Goal: Task Accomplishment & Management: Use online tool/utility

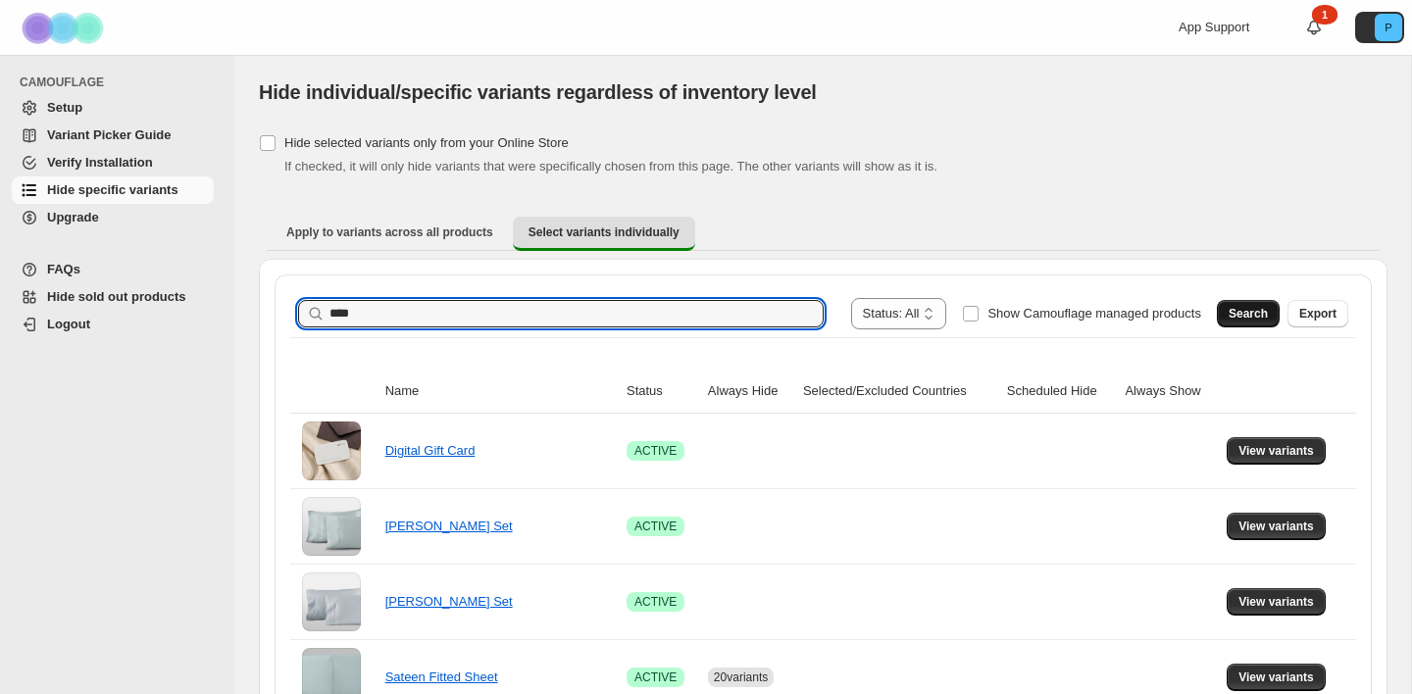
click at [1236, 308] on span "Search" at bounding box center [1247, 314] width 39 height 16
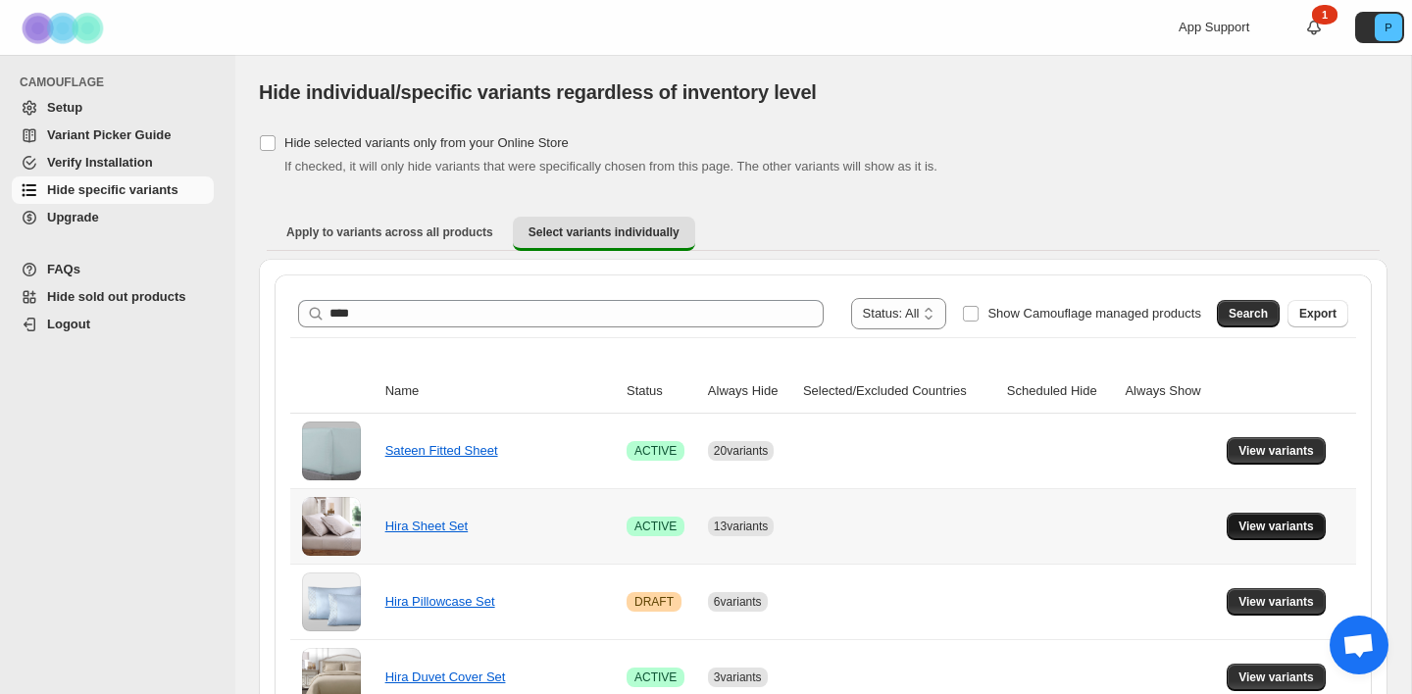
click at [1272, 522] on span "View variants" at bounding box center [1275, 527] width 75 height 16
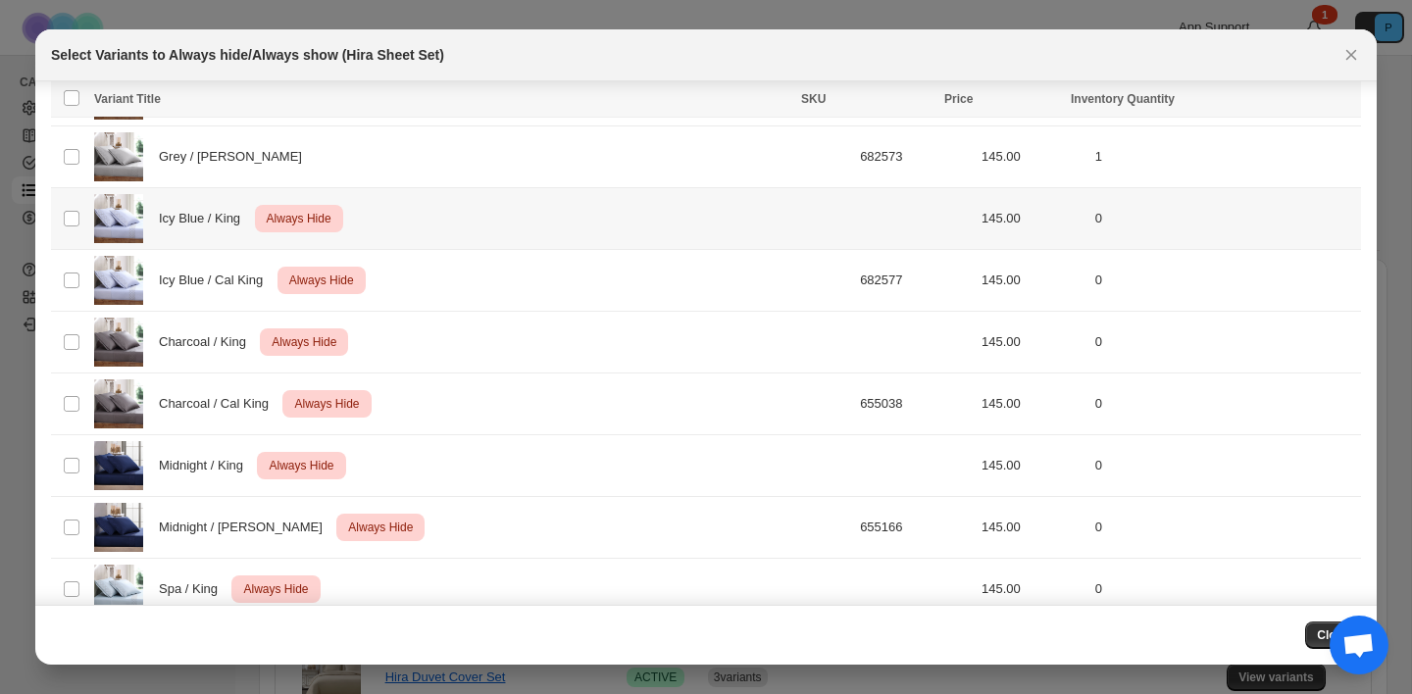
scroll to position [571, 0]
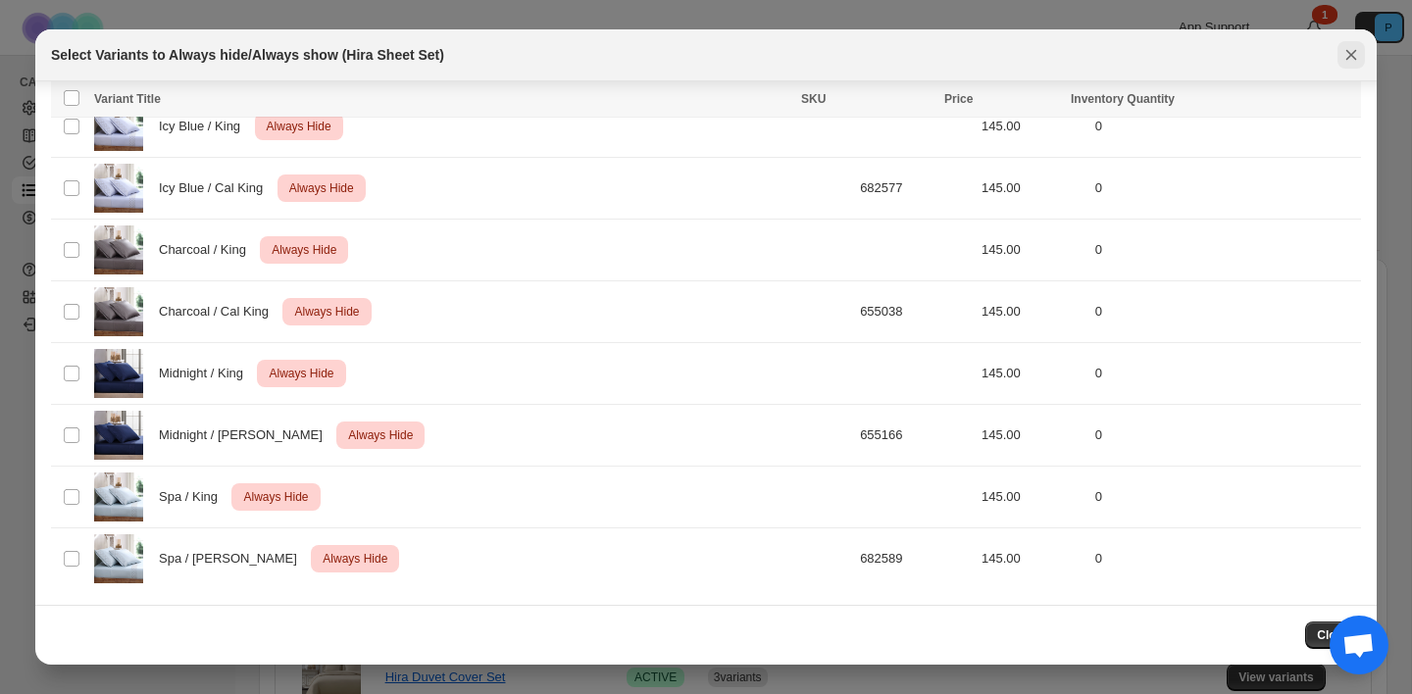
click at [1352, 51] on icon "Close" at bounding box center [1351, 55] width 20 height 20
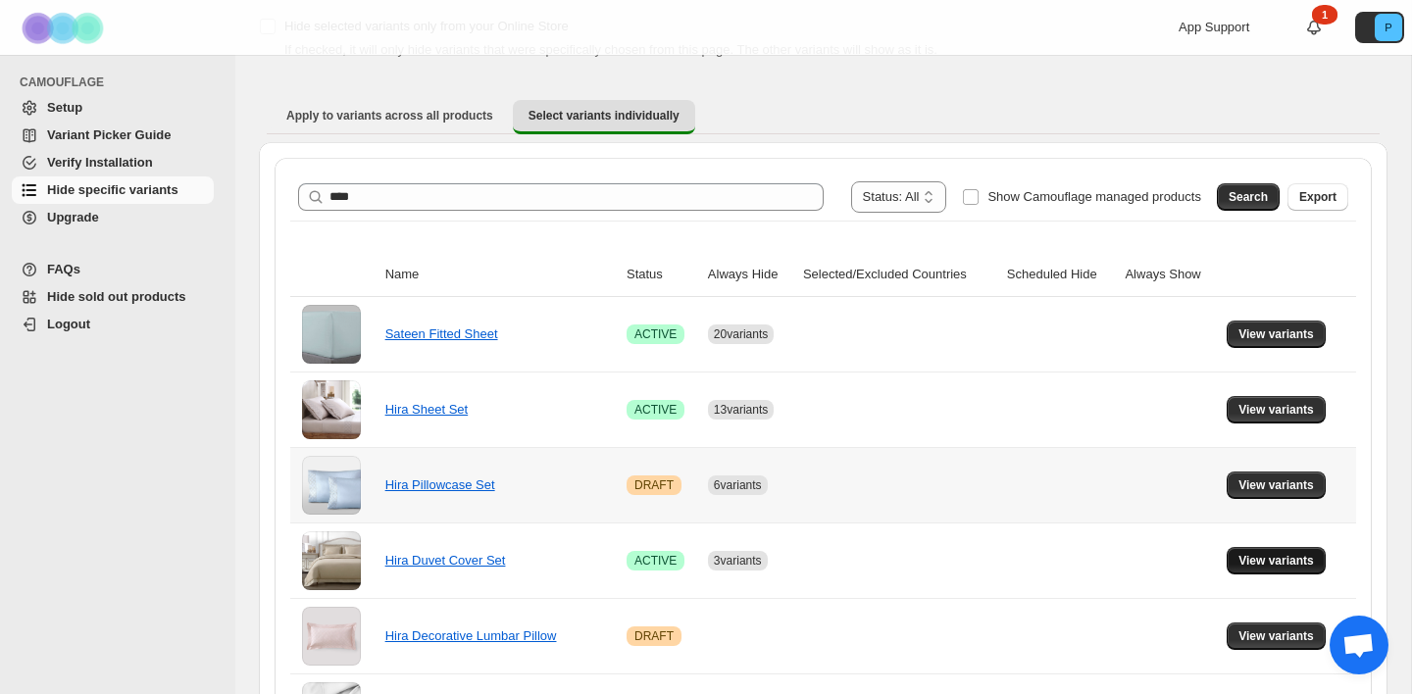
scroll to position [235, 0]
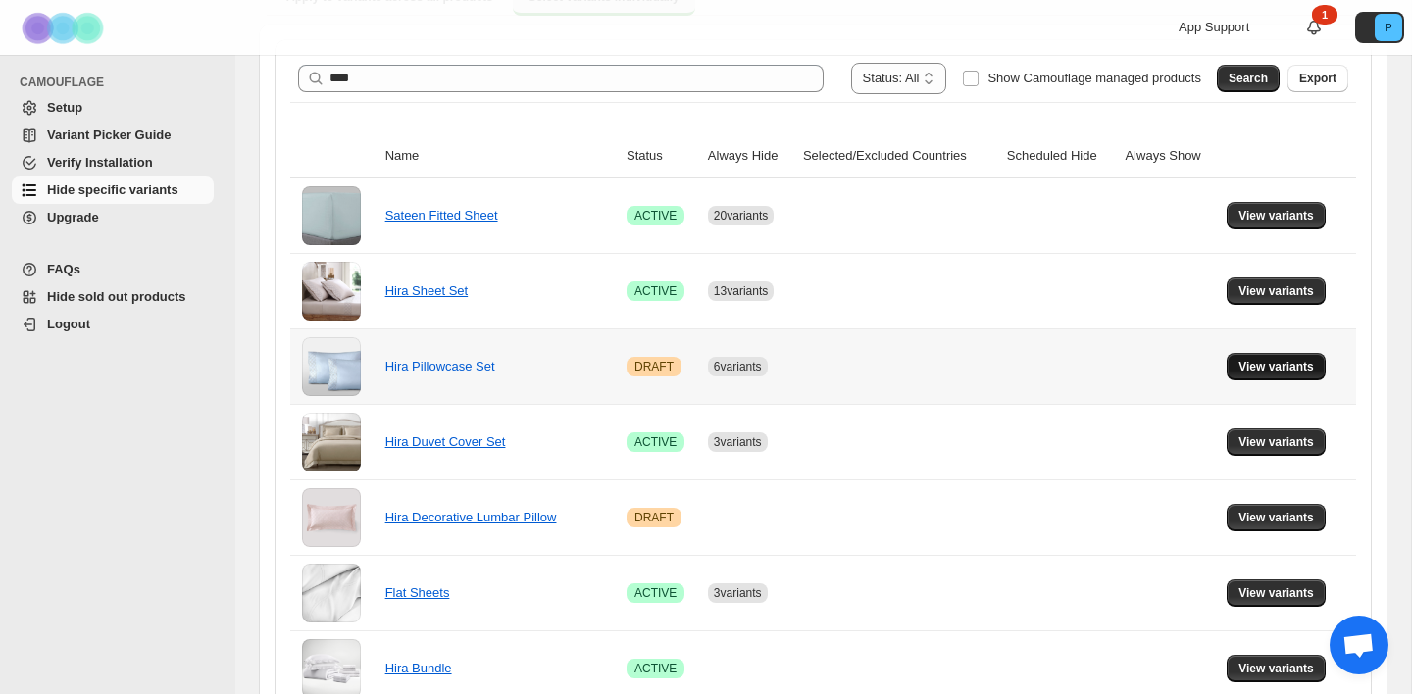
click at [1285, 369] on span "View variants" at bounding box center [1275, 367] width 75 height 16
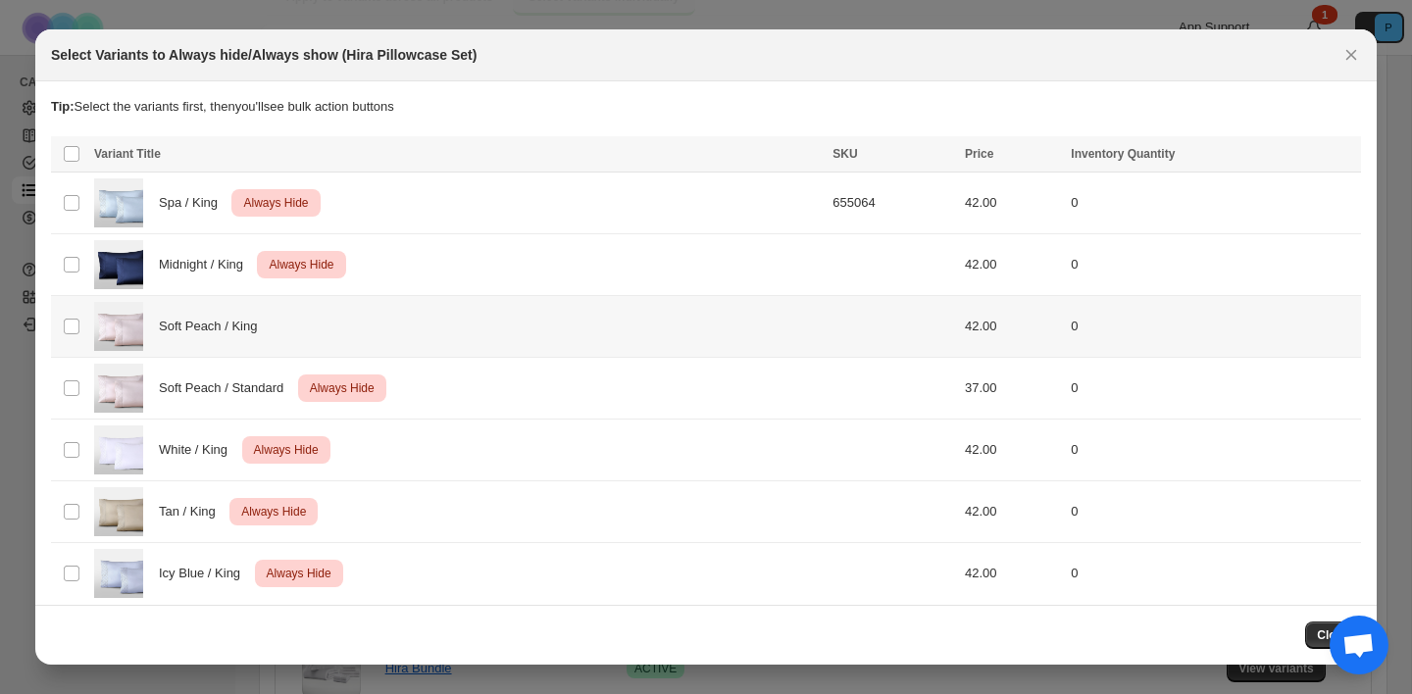
scroll to position [15, 0]
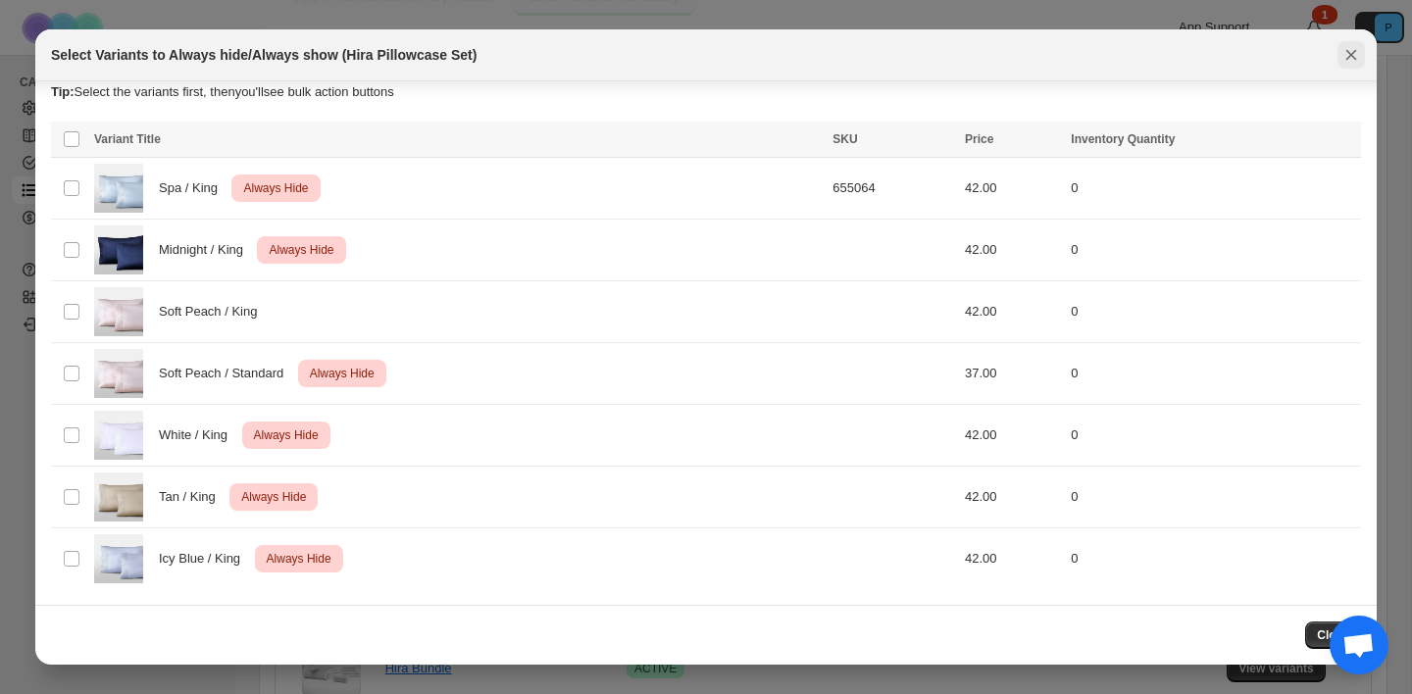
click at [1356, 64] on icon "Close" at bounding box center [1351, 55] width 20 height 20
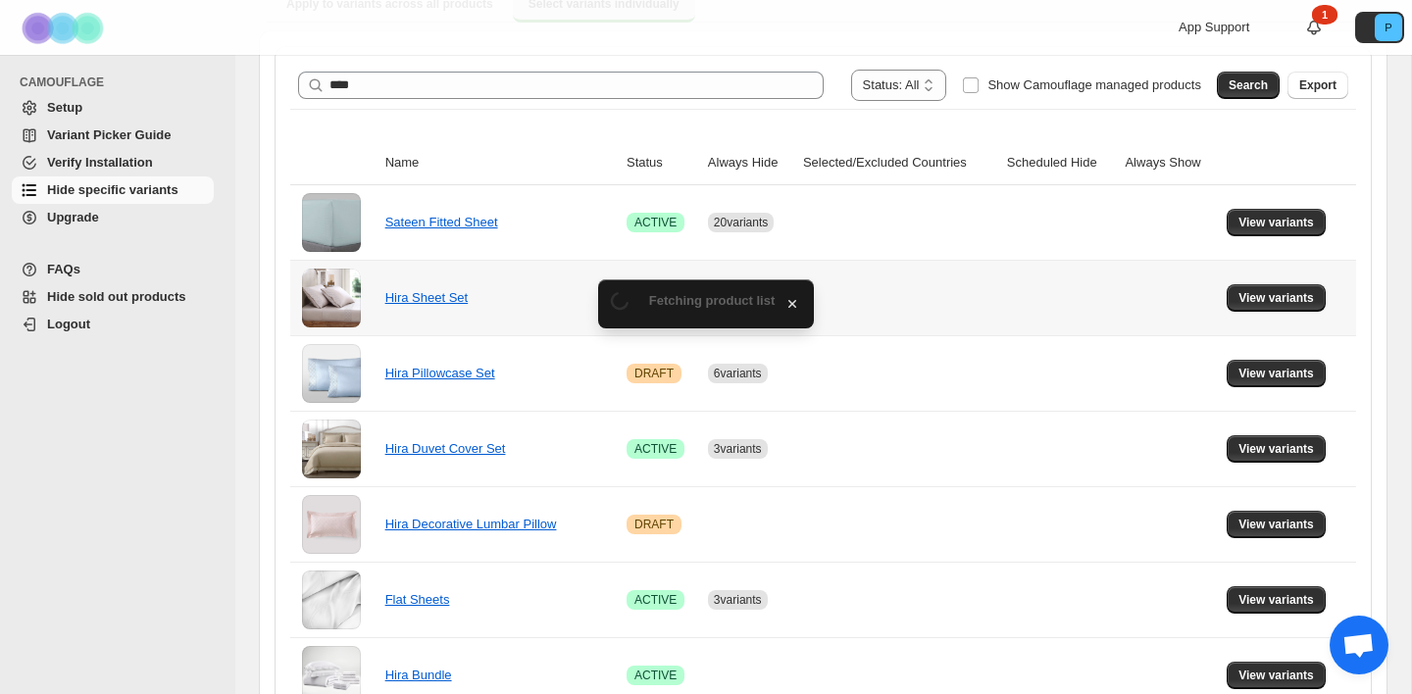
scroll to position [235, 0]
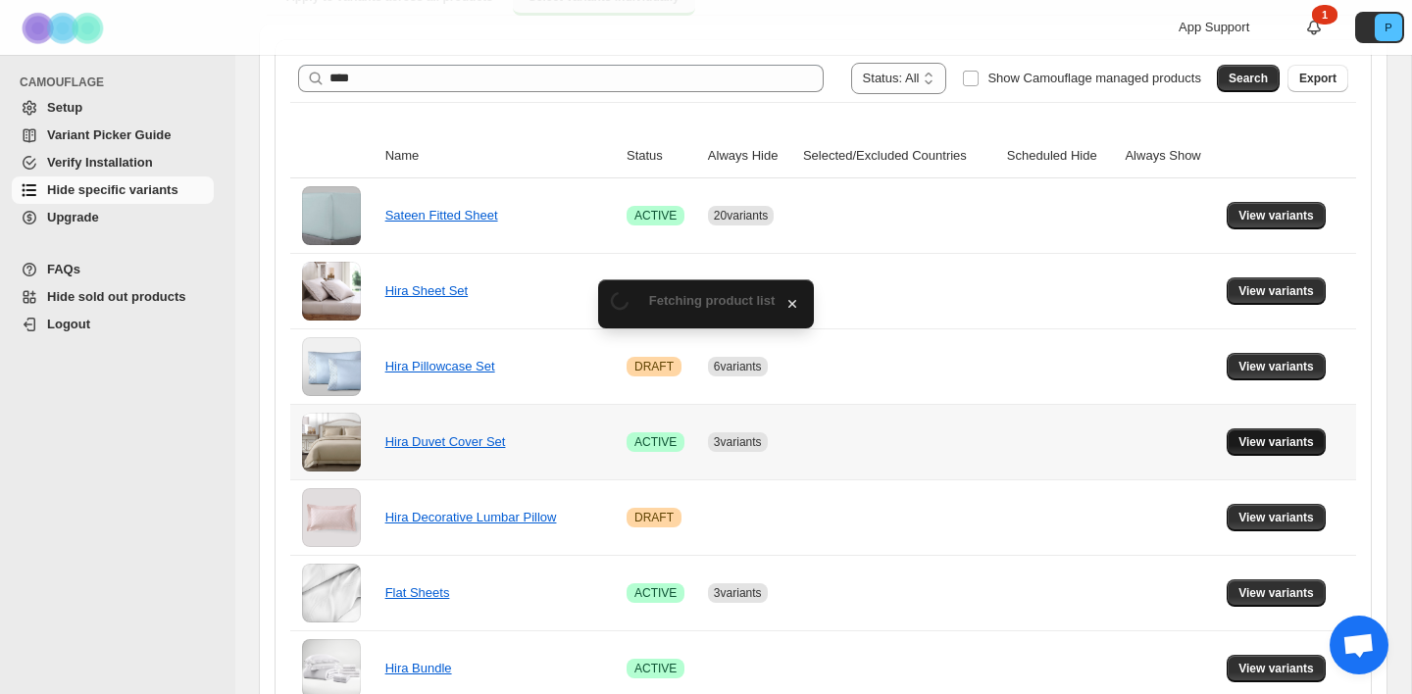
click at [1242, 443] on span "View variants" at bounding box center [1275, 442] width 75 height 16
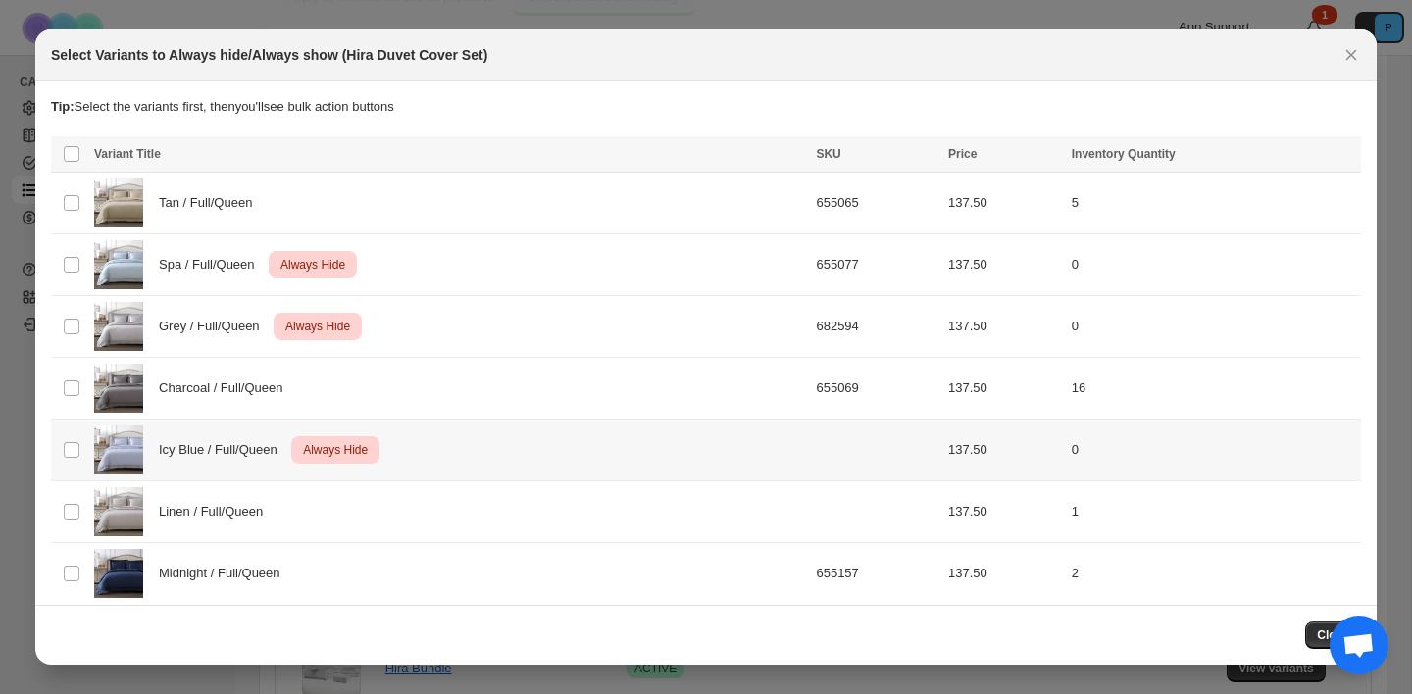
scroll to position [15, 0]
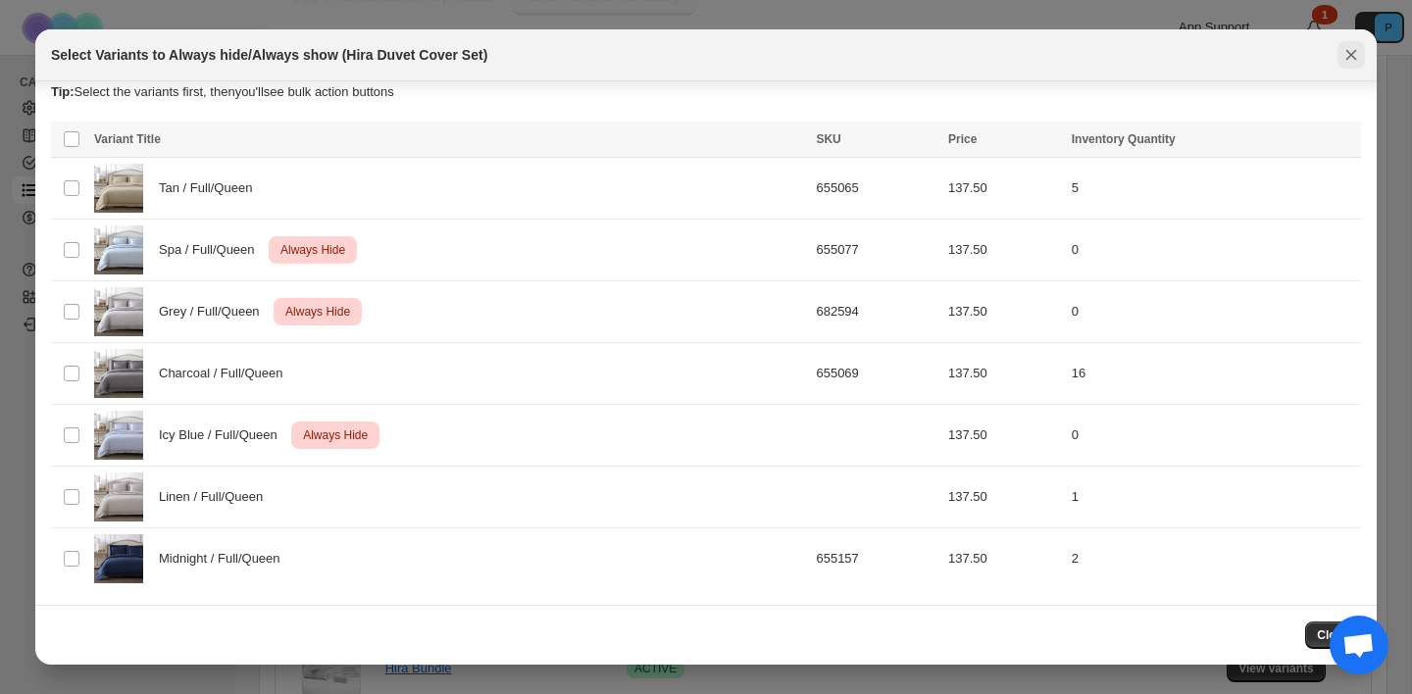
click at [1361, 60] on button "Close" at bounding box center [1350, 54] width 27 height 27
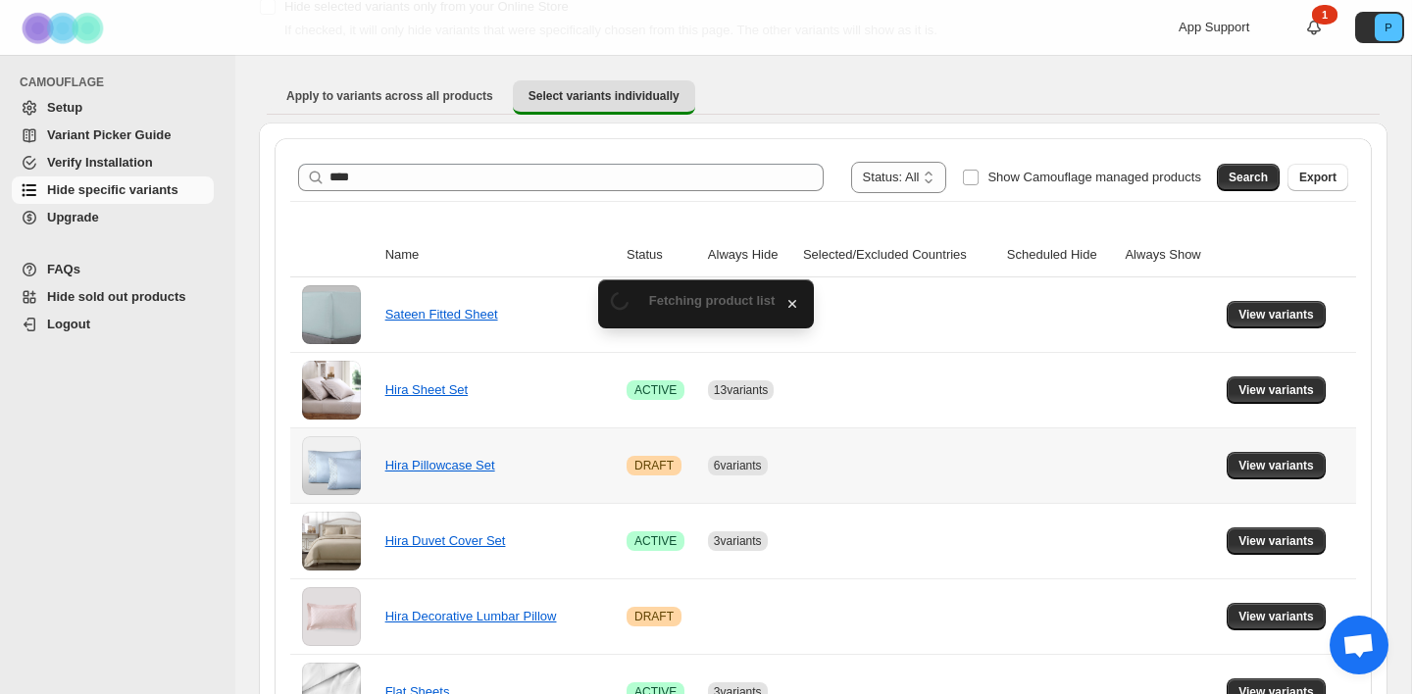
scroll to position [0, 0]
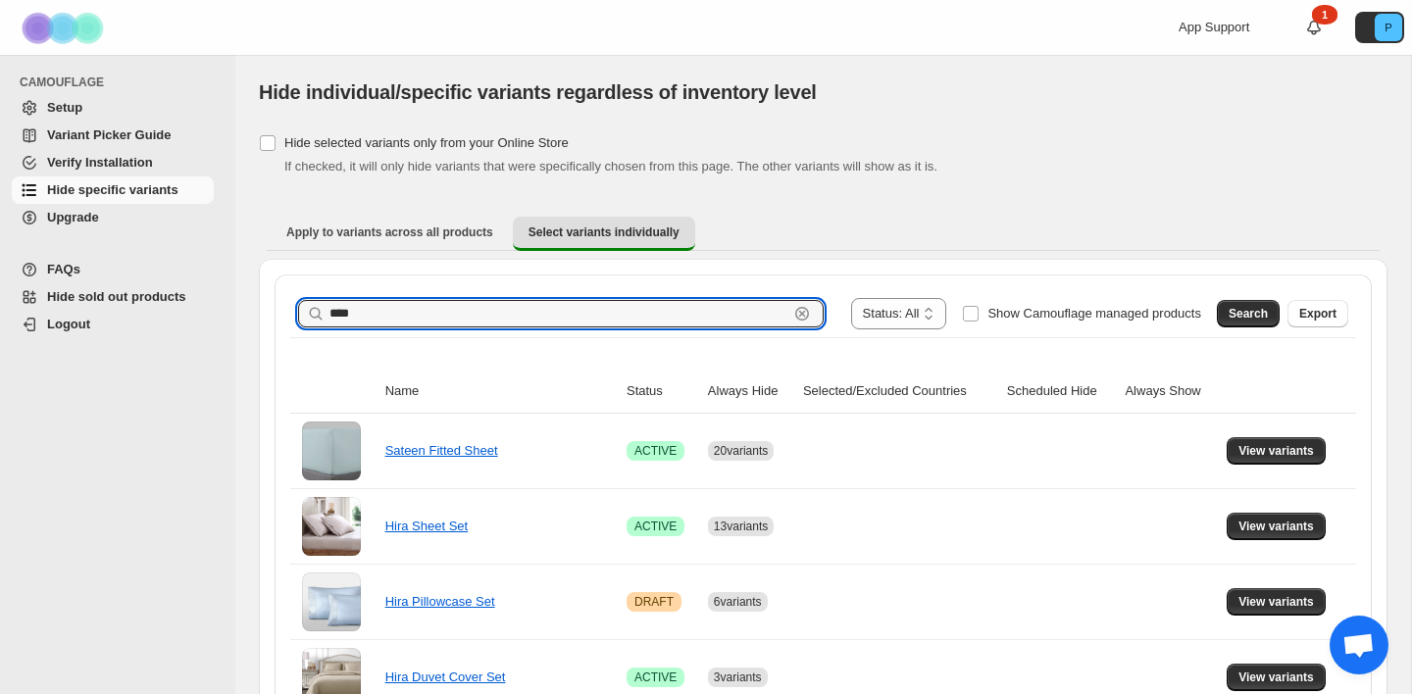
drag, startPoint x: 369, startPoint y: 320, endPoint x: 279, endPoint y: 314, distance: 89.4
click at [279, 314] on div "**********" at bounding box center [823, 645] width 1097 height 741
type input "**********"
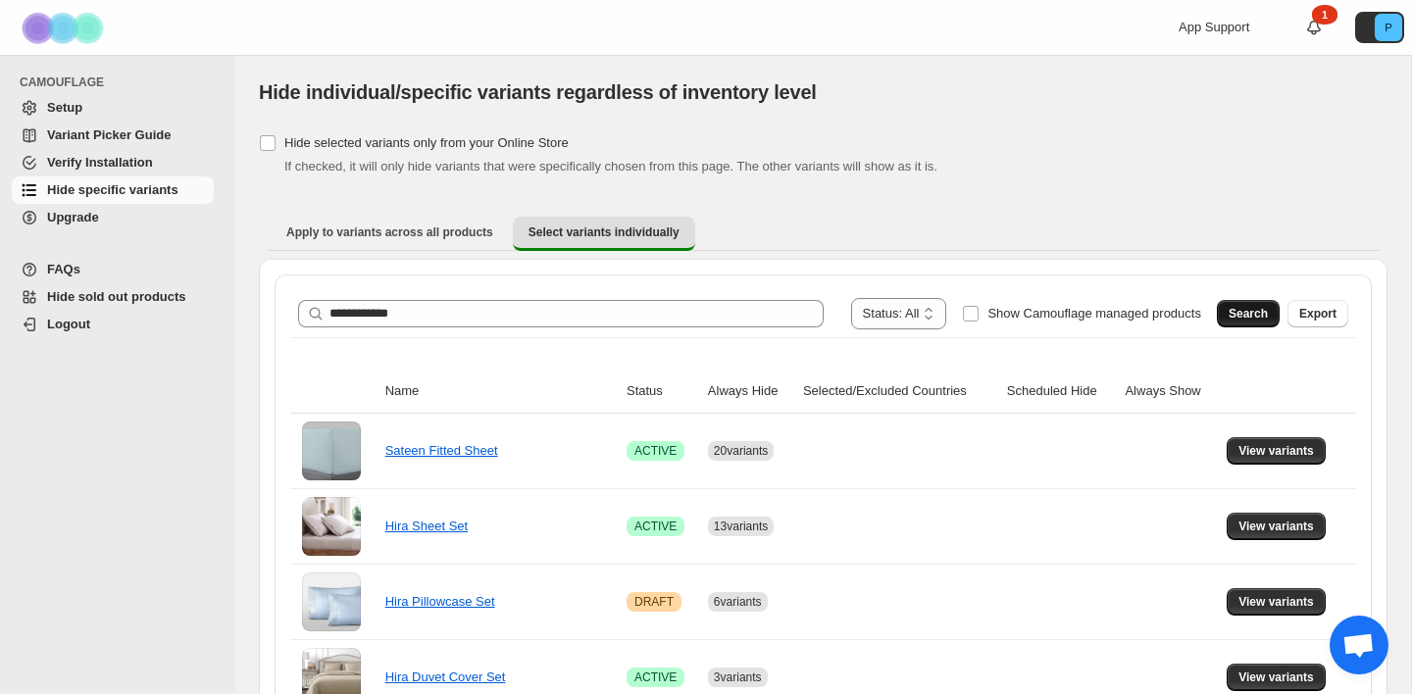
click at [1244, 317] on span "Search" at bounding box center [1247, 314] width 39 height 16
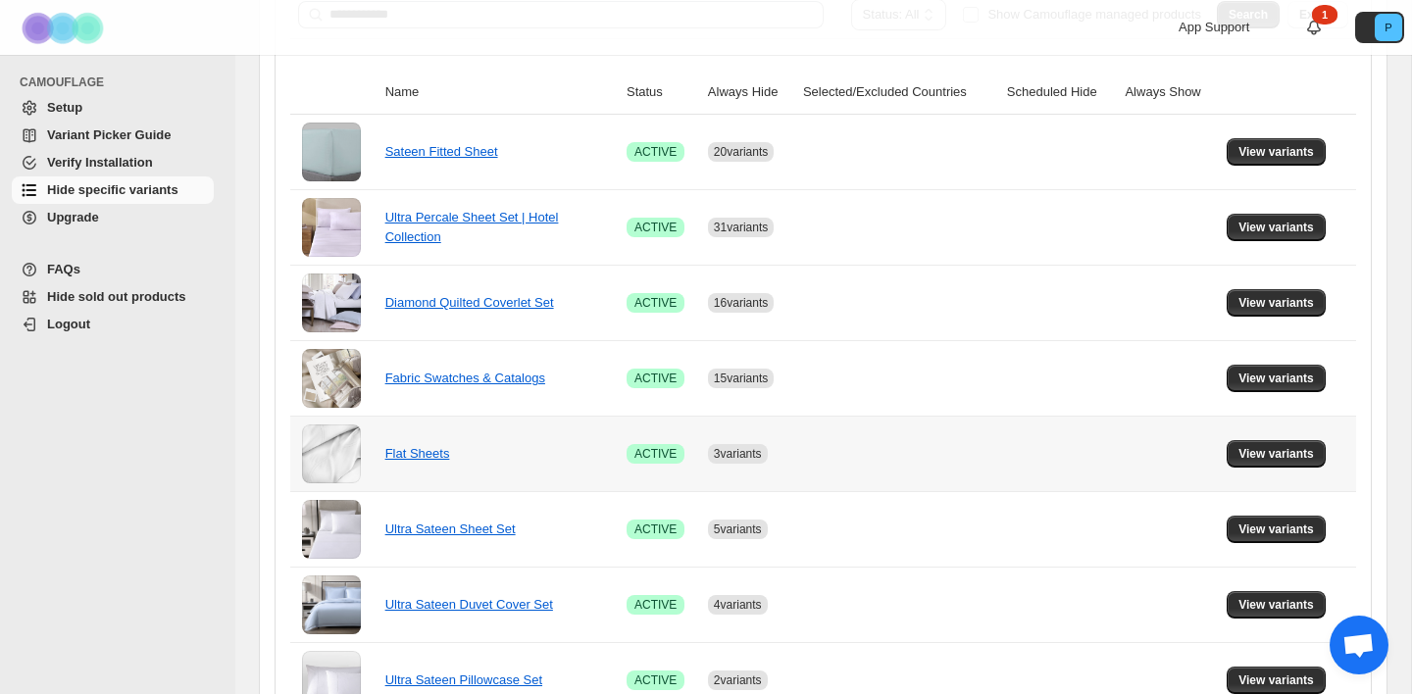
scroll to position [337, 0]
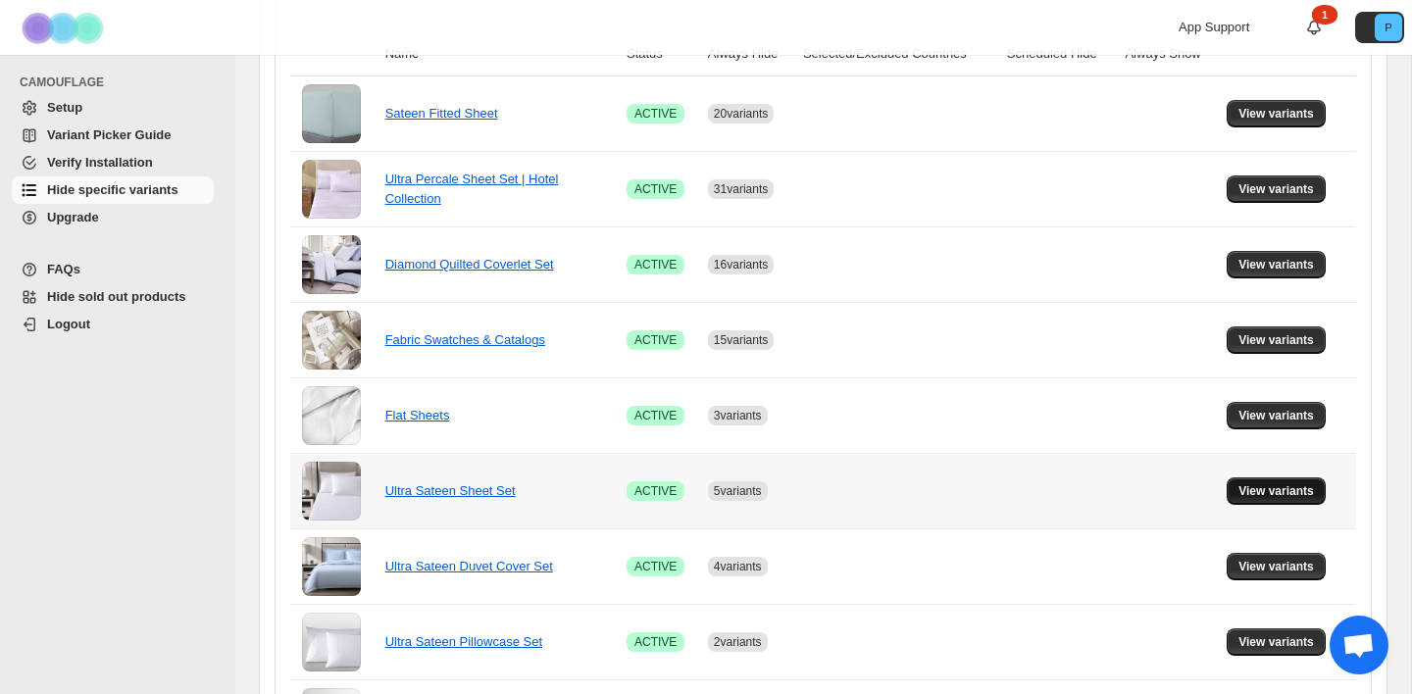
click at [1266, 501] on button "View variants" at bounding box center [1275, 490] width 99 height 27
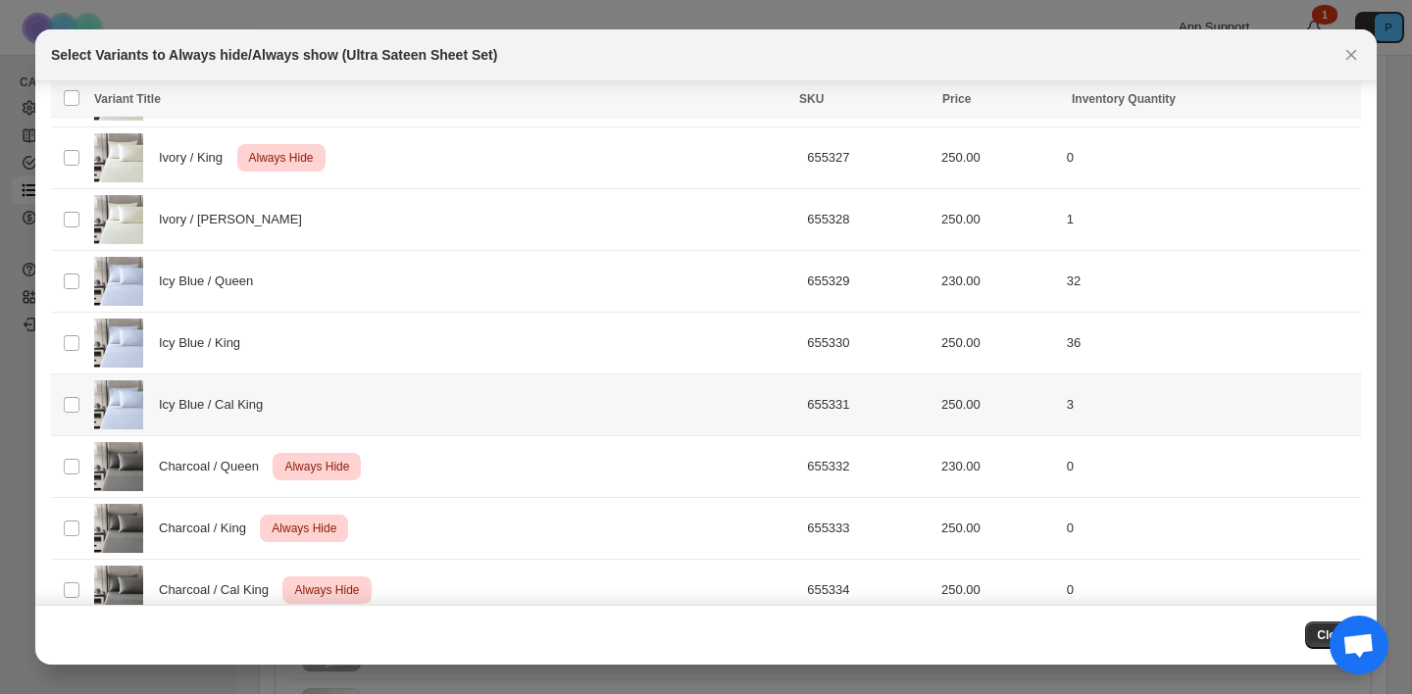
scroll to position [324, 0]
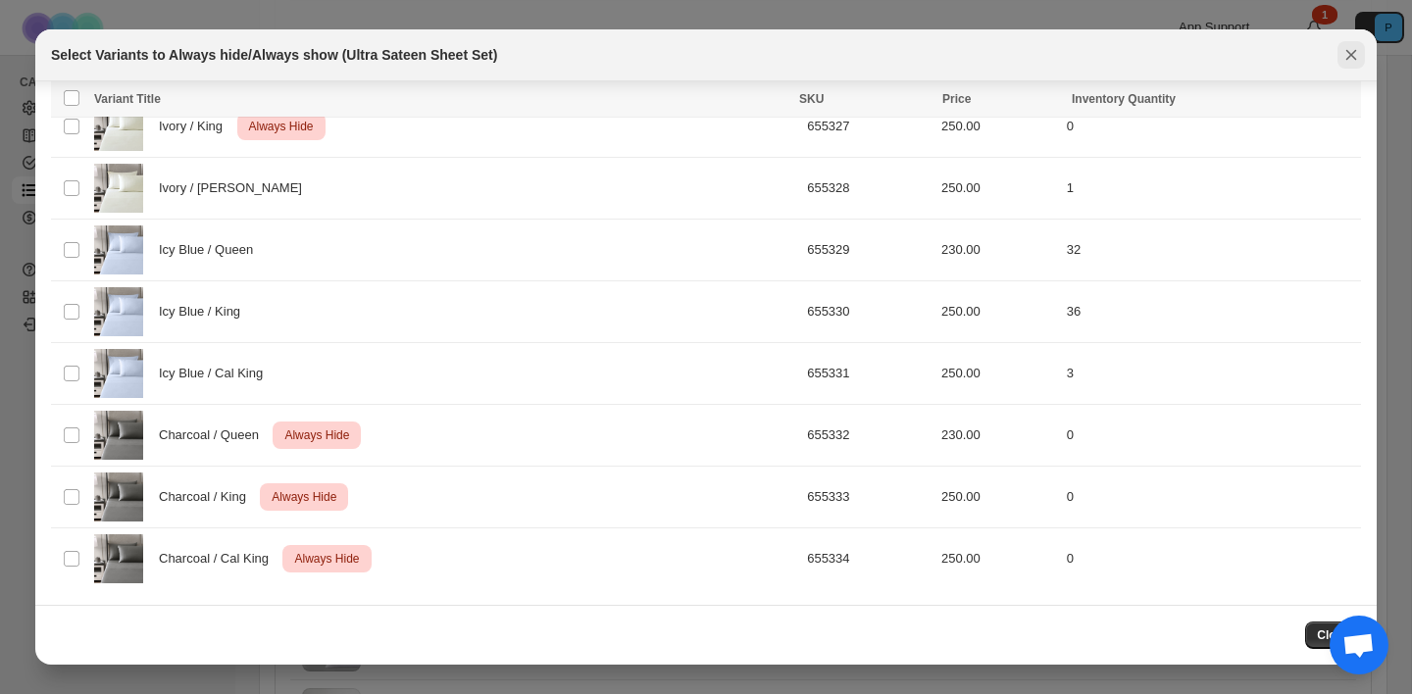
click at [1359, 62] on icon "Close" at bounding box center [1351, 55] width 20 height 20
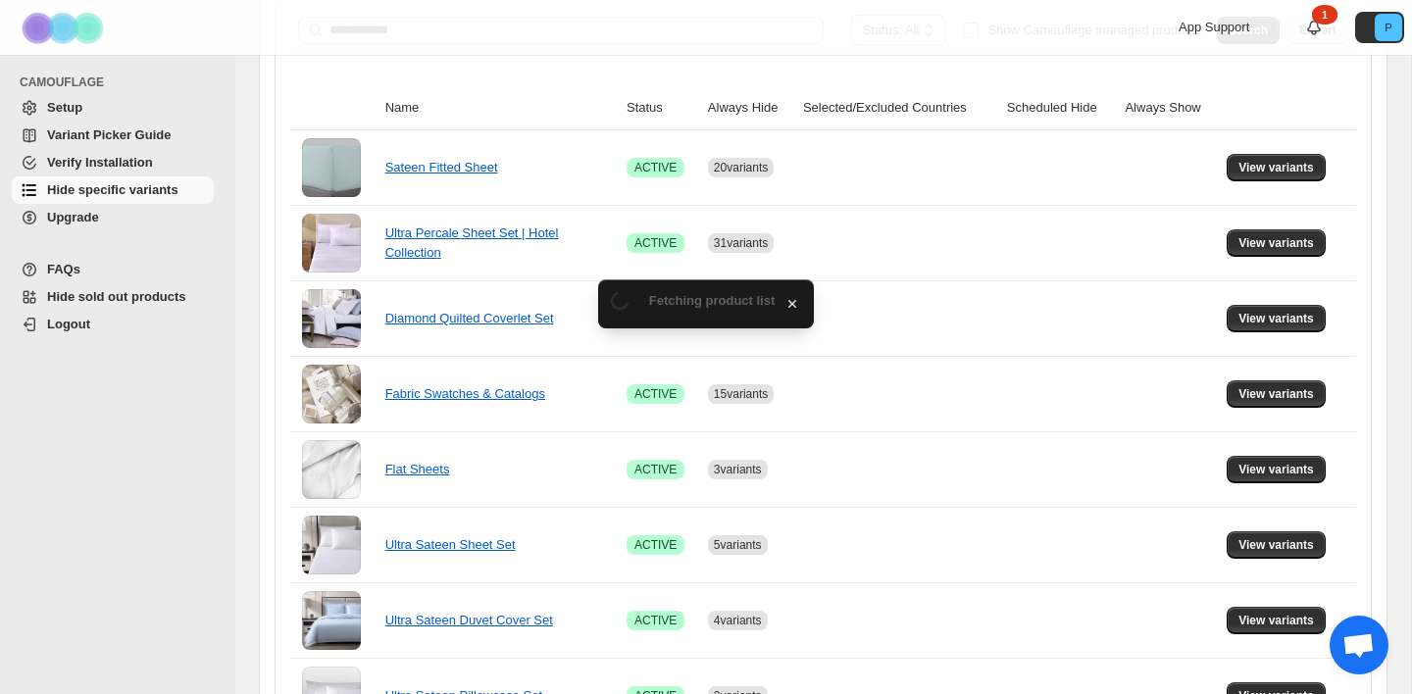
scroll to position [337, 0]
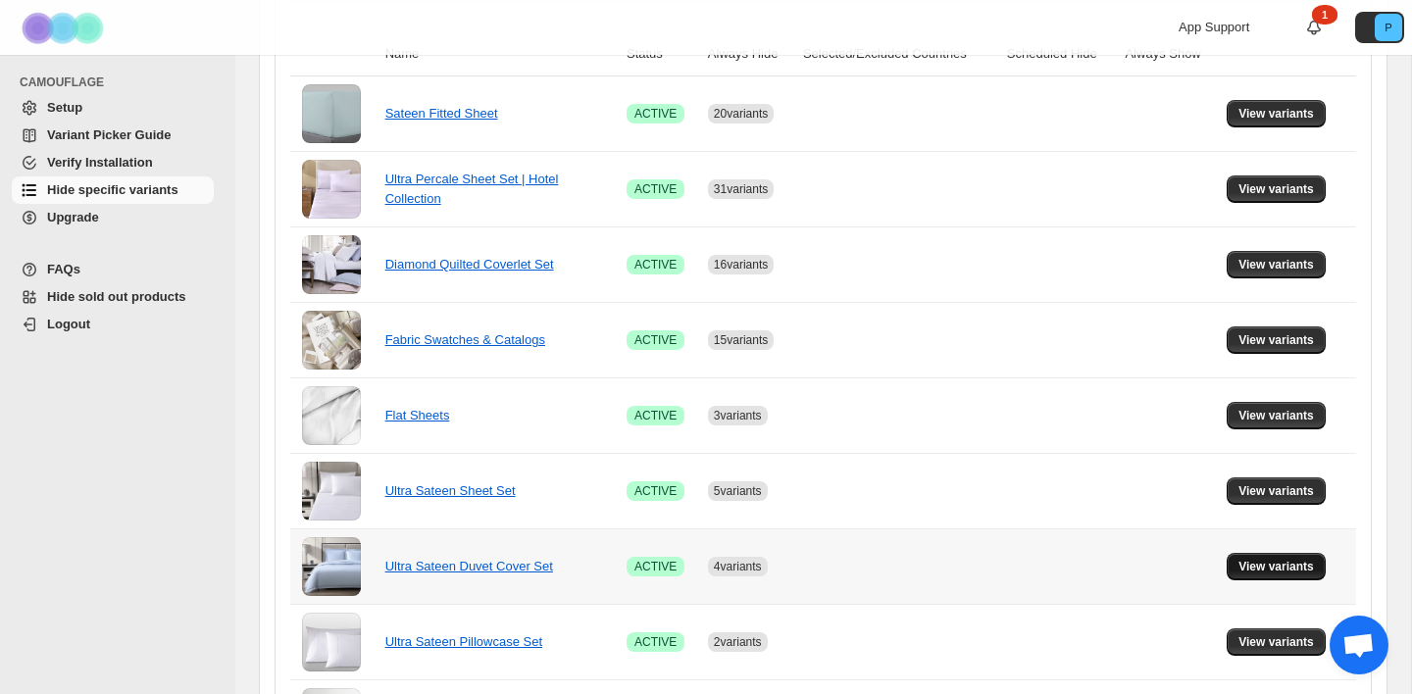
click at [1230, 568] on button "View variants" at bounding box center [1275, 566] width 99 height 27
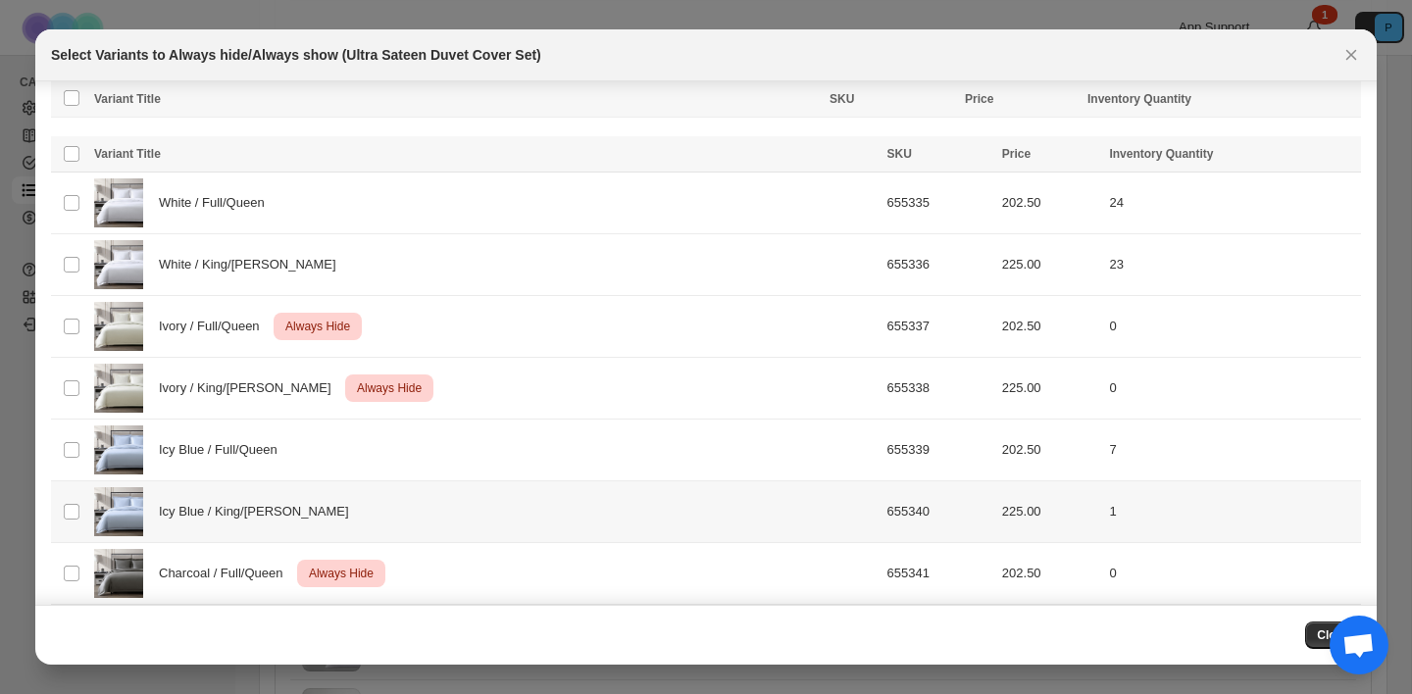
scroll to position [76, 0]
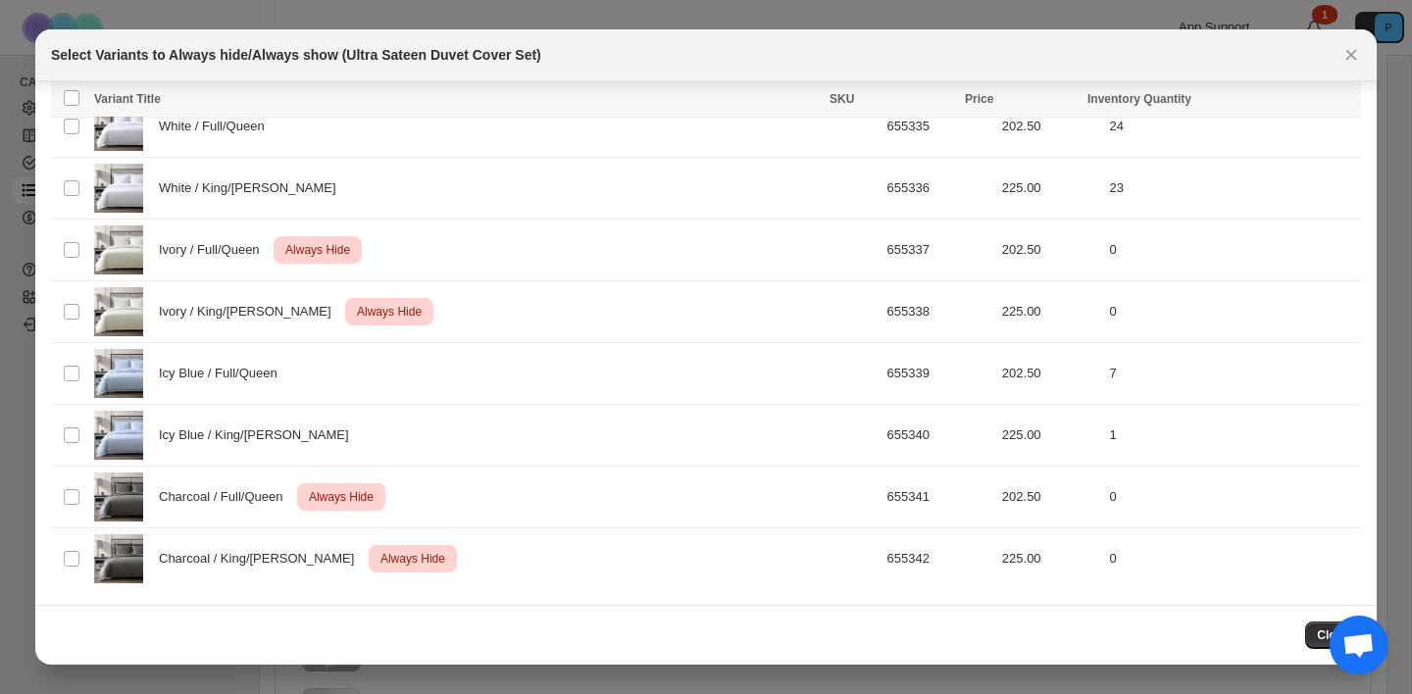
click at [1365, 64] on div "Select Variants to Always hide/Always show (Ultra Sateen Duvet Cover Set)" at bounding box center [705, 55] width 1341 height 52
click at [1360, 60] on icon "Close" at bounding box center [1351, 55] width 20 height 20
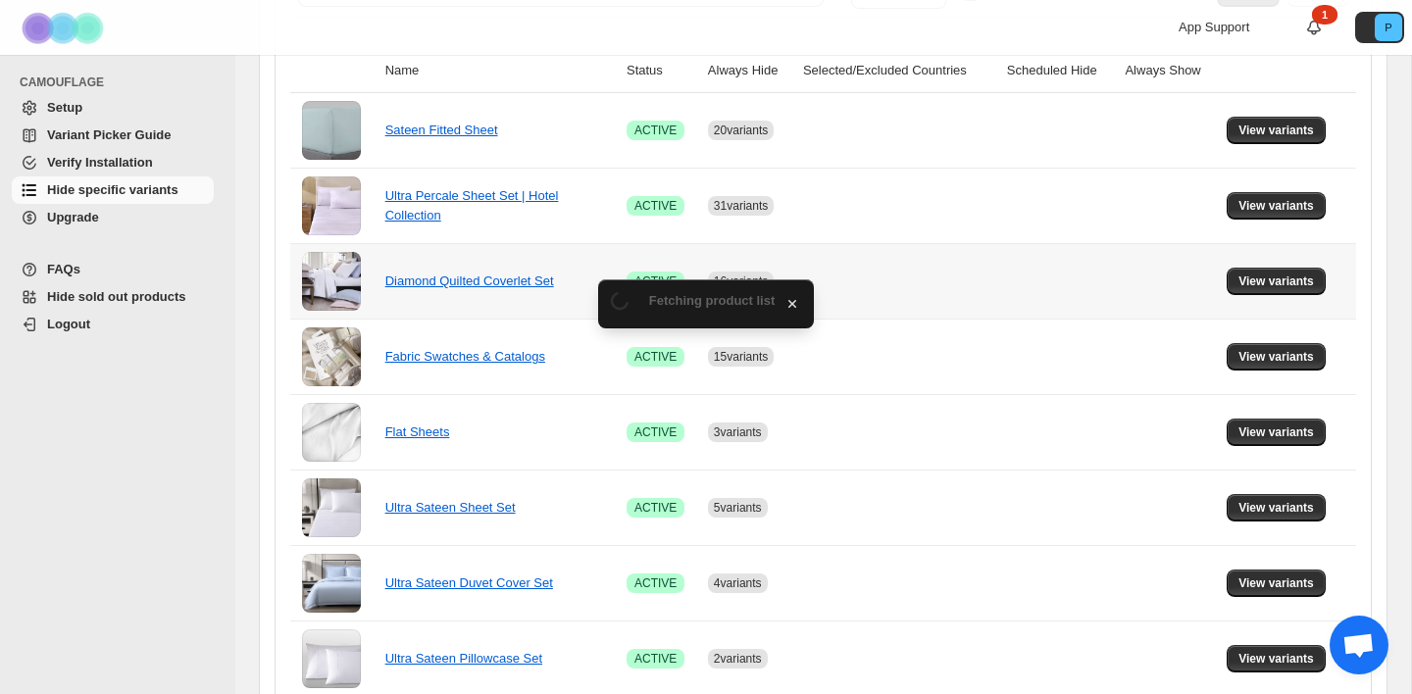
scroll to position [337, 0]
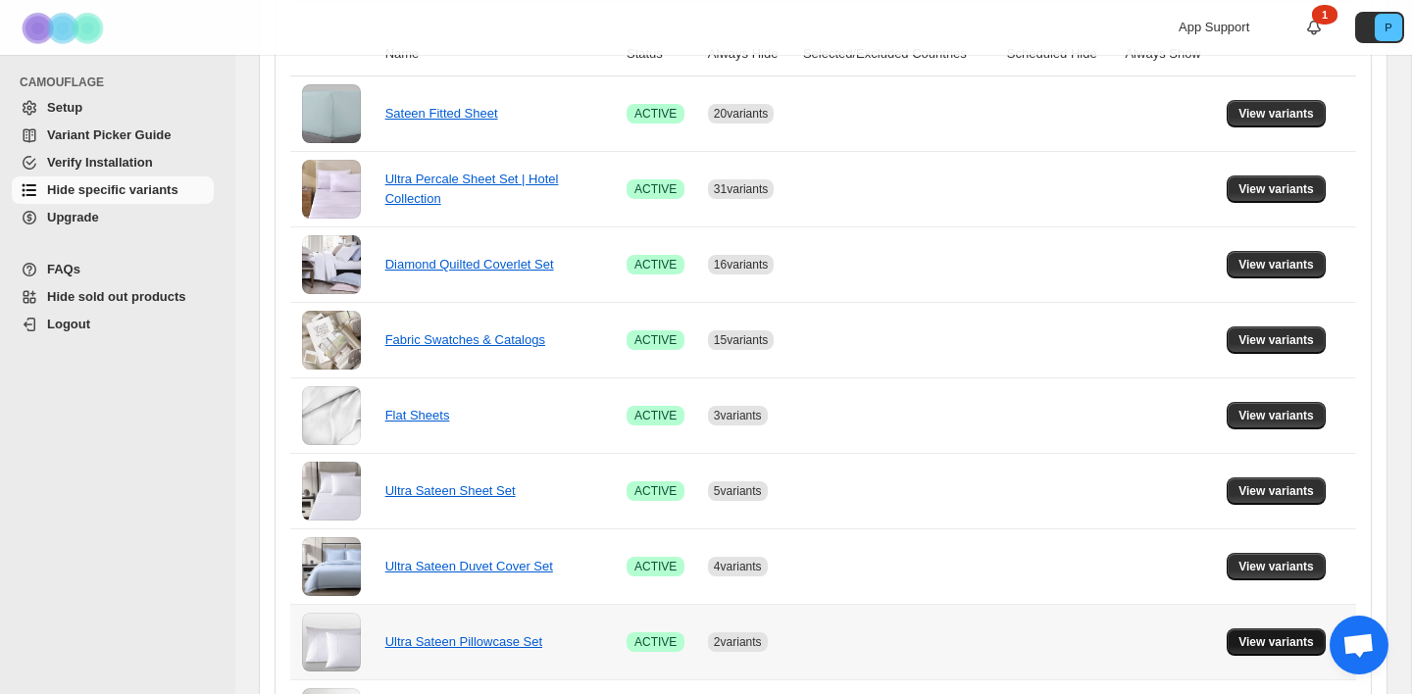
click at [1279, 638] on span "View variants" at bounding box center [1275, 642] width 75 height 16
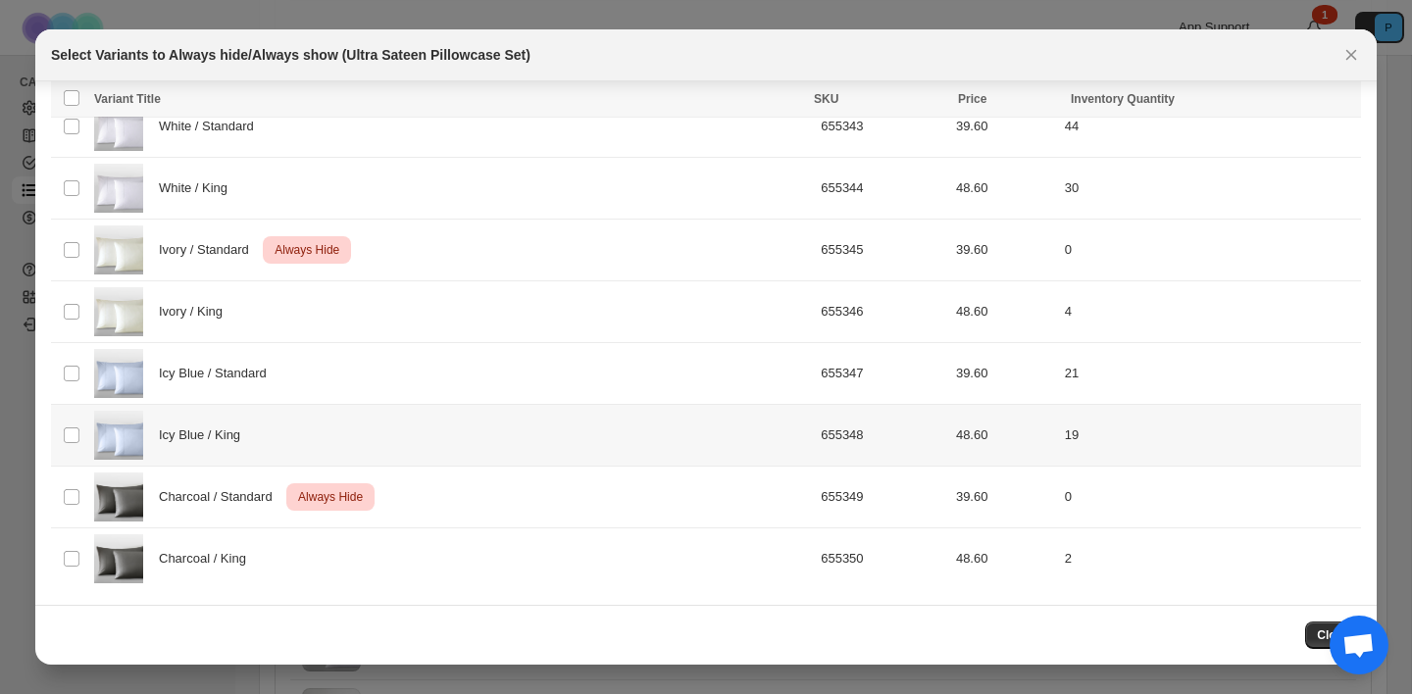
scroll to position [76, 0]
click at [1353, 55] on icon "Close" at bounding box center [1351, 55] width 20 height 20
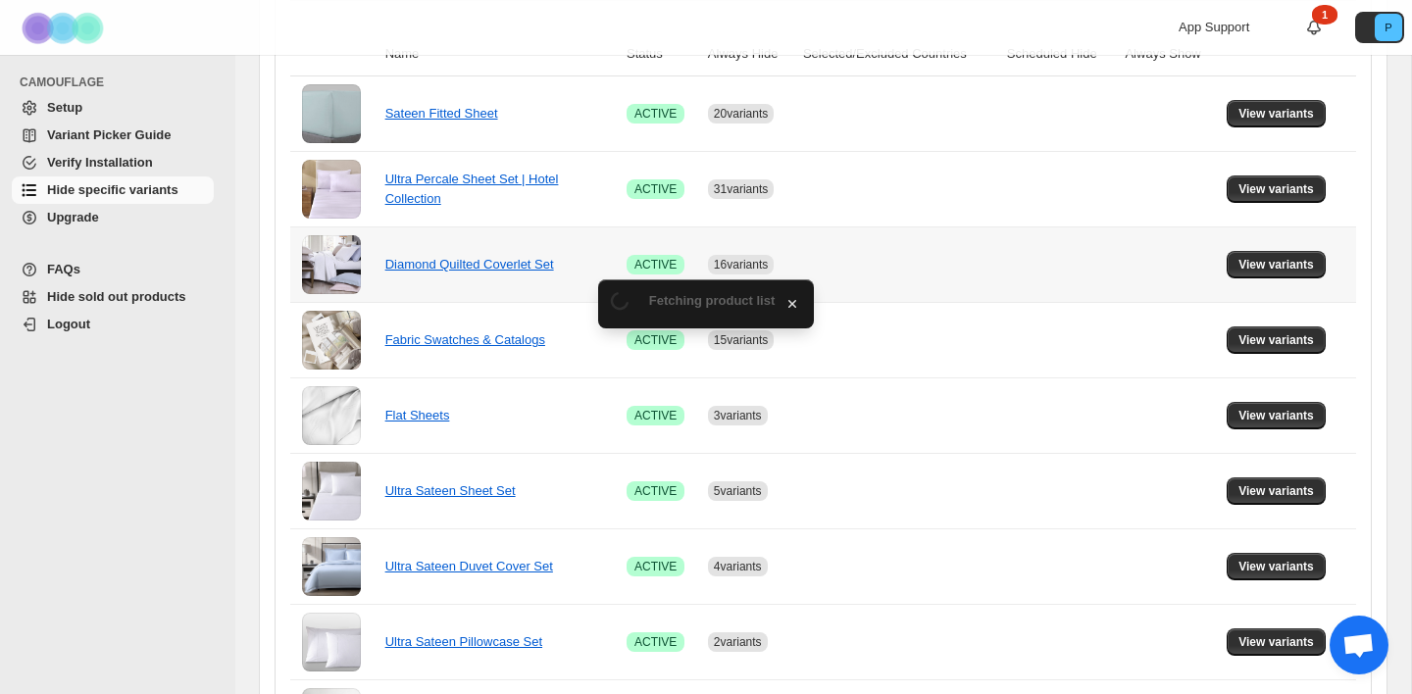
scroll to position [0, 0]
